Goal: Communication & Community: Participate in discussion

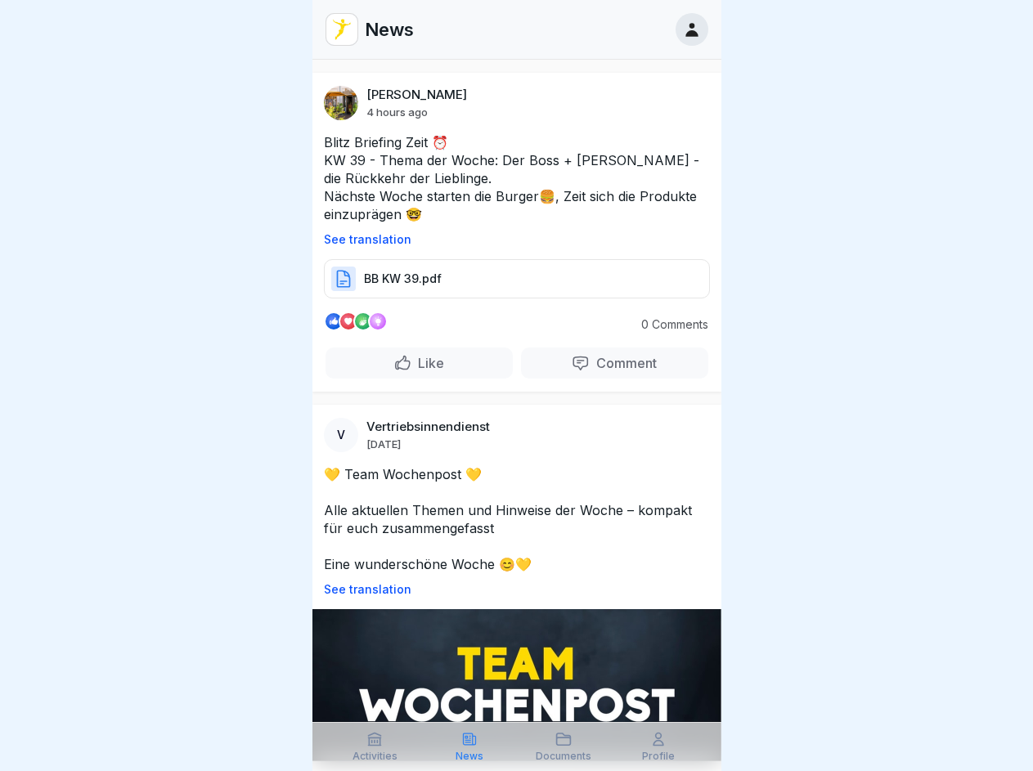
click at [509, 240] on p "See translation" at bounding box center [517, 239] width 386 height 13
click at [603, 363] on p "Comment" at bounding box center [623, 363] width 67 height 16
click at [509, 590] on p "See translation" at bounding box center [517, 589] width 386 height 13
click at [375, 747] on icon at bounding box center [374, 739] width 16 height 16
click at [469, 747] on icon at bounding box center [469, 739] width 16 height 16
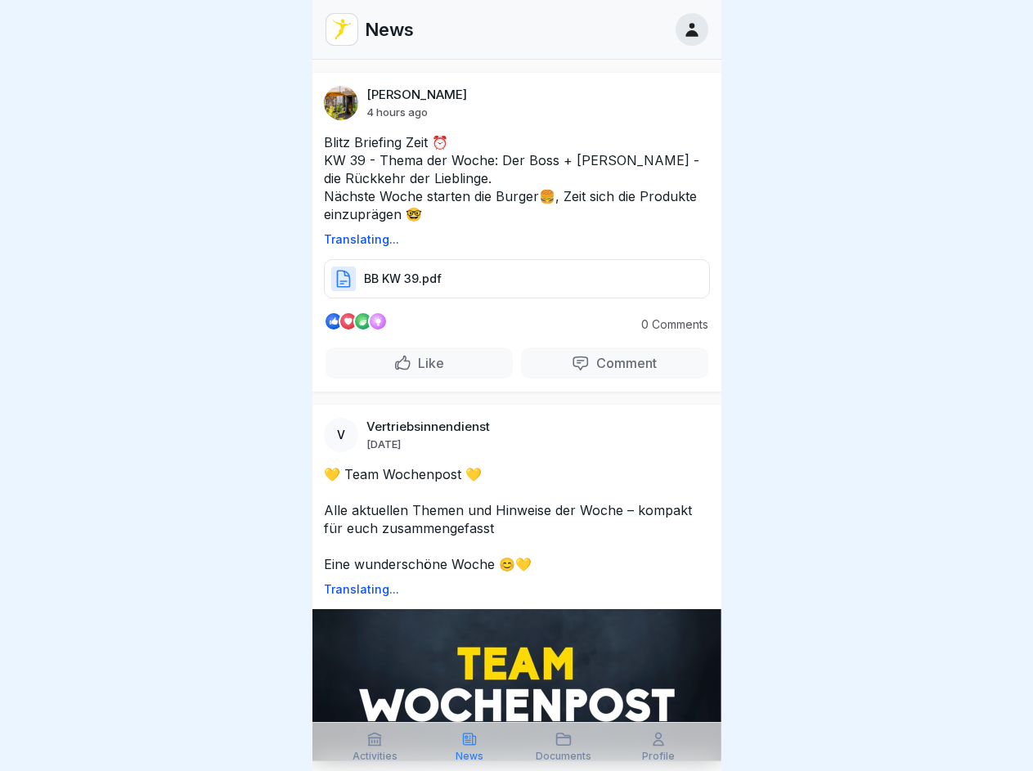
click at [564, 747] on icon at bounding box center [563, 739] width 16 height 16
click at [658, 747] on icon at bounding box center [658, 739] width 16 height 16
